Goal: Information Seeking & Learning: Find specific page/section

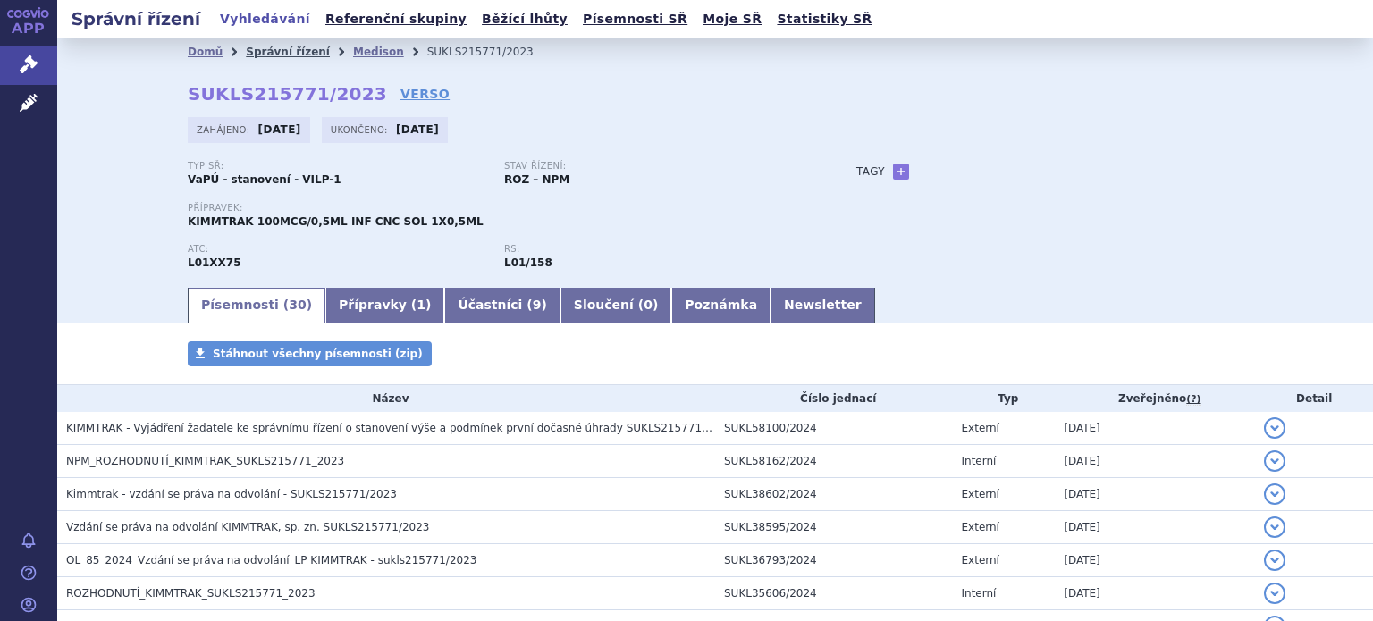
click at [246, 56] on link "Správní řízení" at bounding box center [288, 52] width 84 height 13
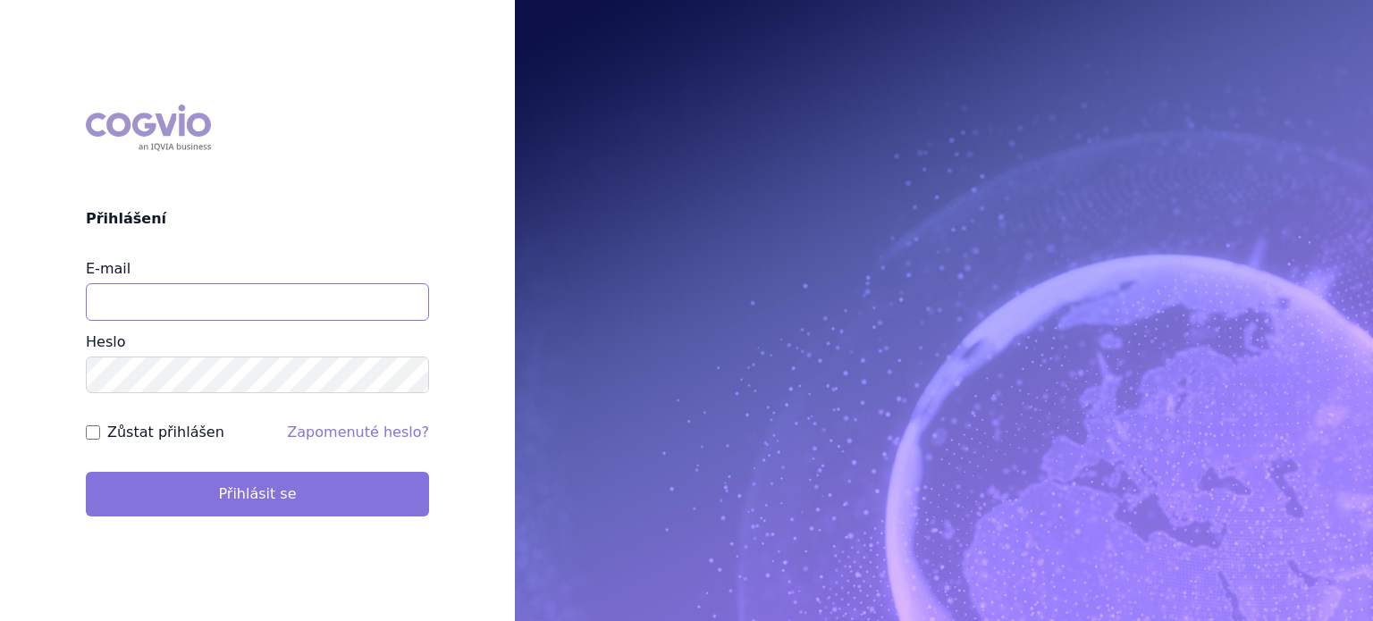
type input "[EMAIL_ADDRESS][DOMAIN_NAME]"
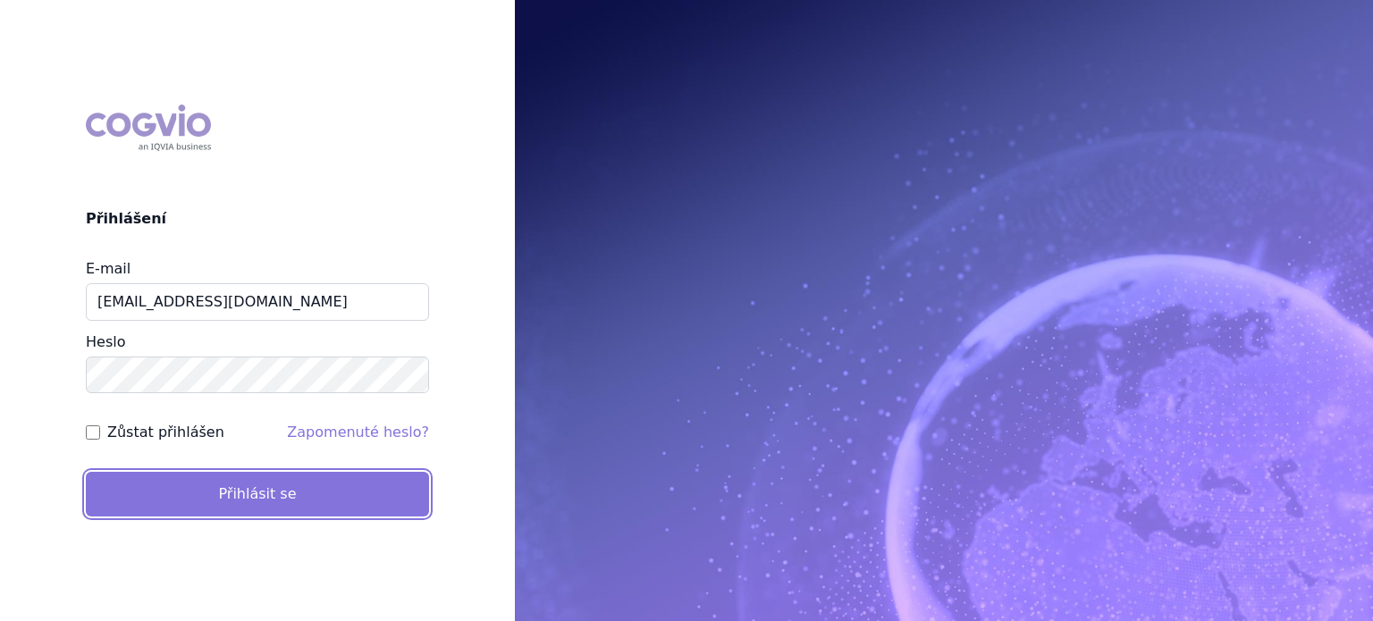
click at [242, 487] on button "Přihlásit se" at bounding box center [257, 494] width 343 height 45
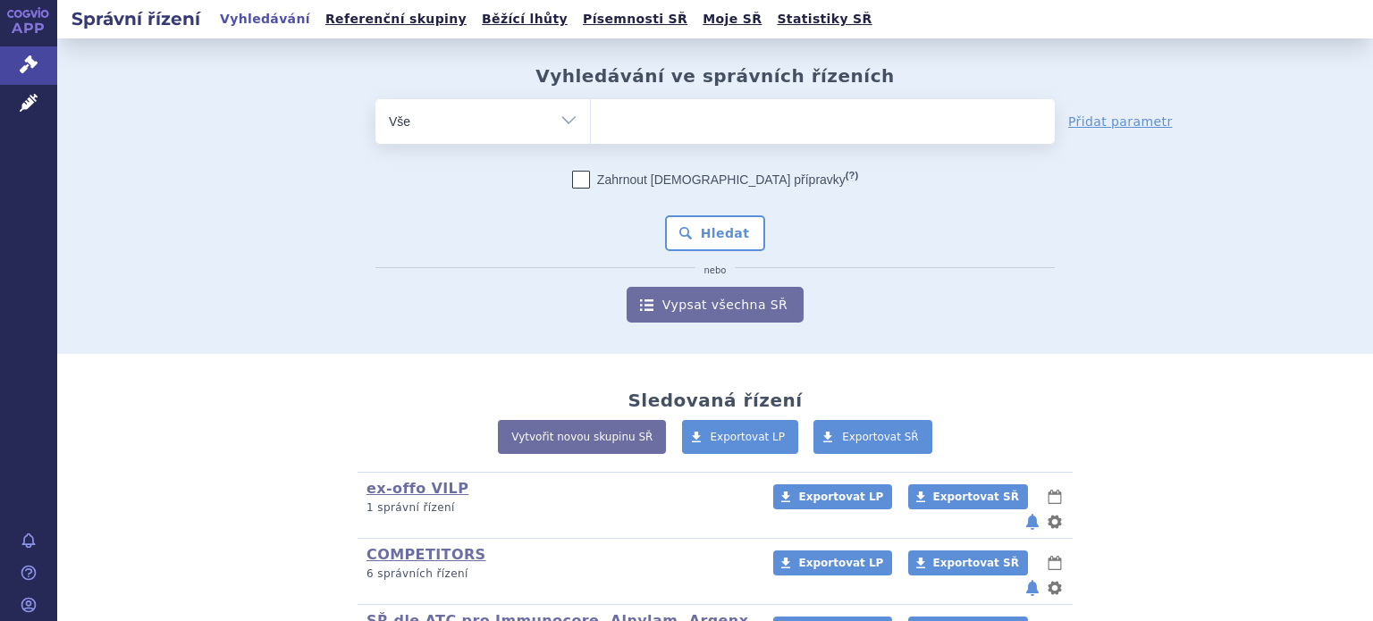
click at [560, 121] on select "Vše Spisová značka Typ SŘ Přípravek/SUKL kód Účastník/Držitel" at bounding box center [482, 119] width 215 height 40
select select "filter-product"
click at [375, 99] on select "Vše Spisová značka Typ SŘ Přípravek/SUKL kód Účastník/Držitel" at bounding box center [482, 119] width 215 height 40
click at [647, 123] on ul at bounding box center [823, 118] width 464 height 38
click at [591, 123] on select at bounding box center [590, 120] width 1 height 45
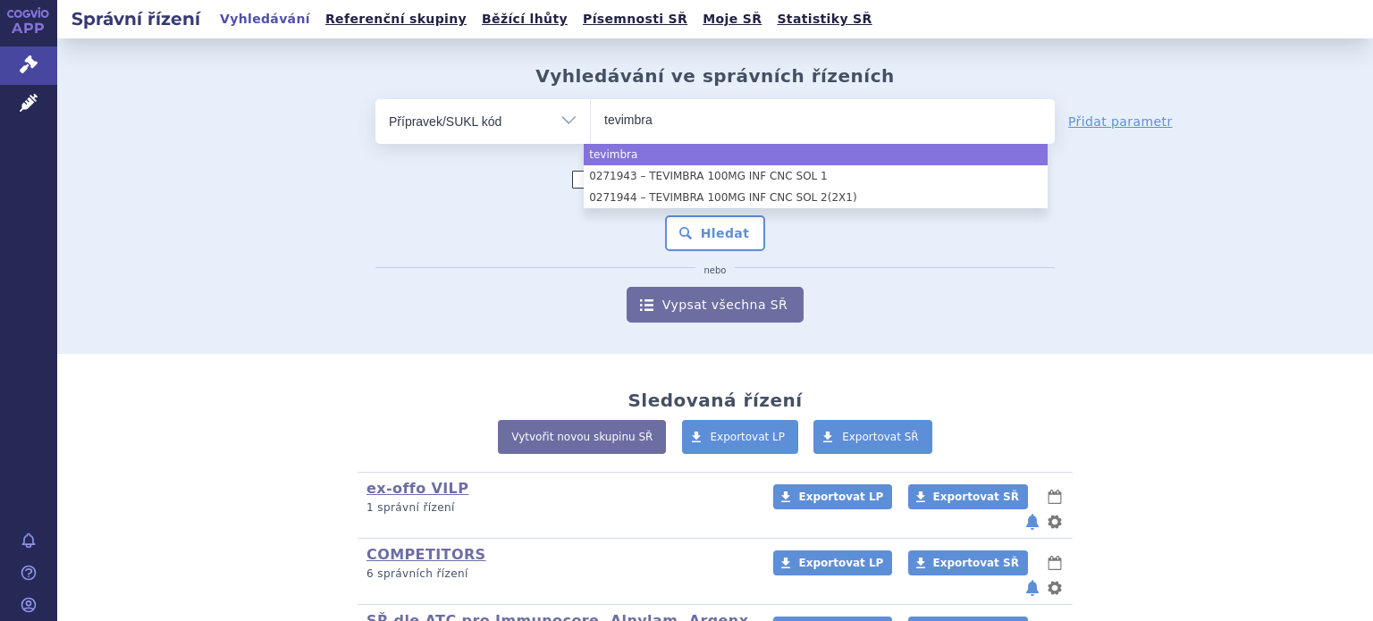
type input "tevimbra"
select select "tevimbra"
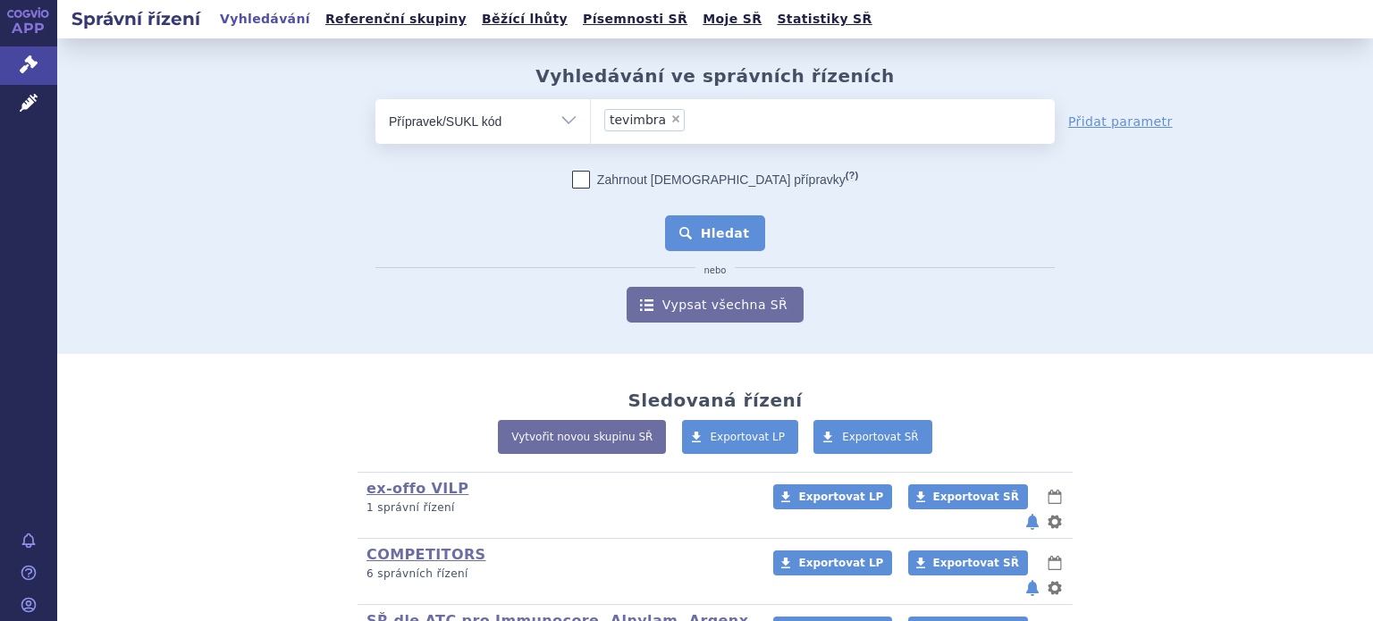
click at [700, 236] on button "Hledat" at bounding box center [715, 233] width 101 height 36
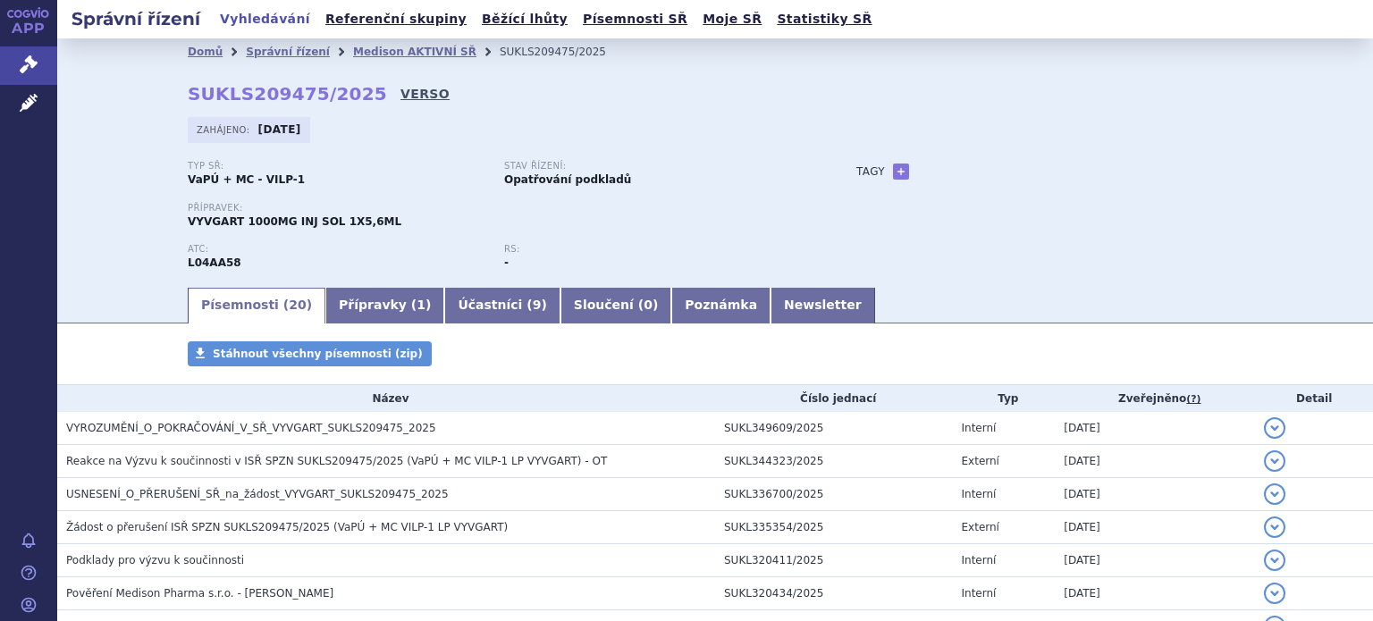
scroll to position [62, 0]
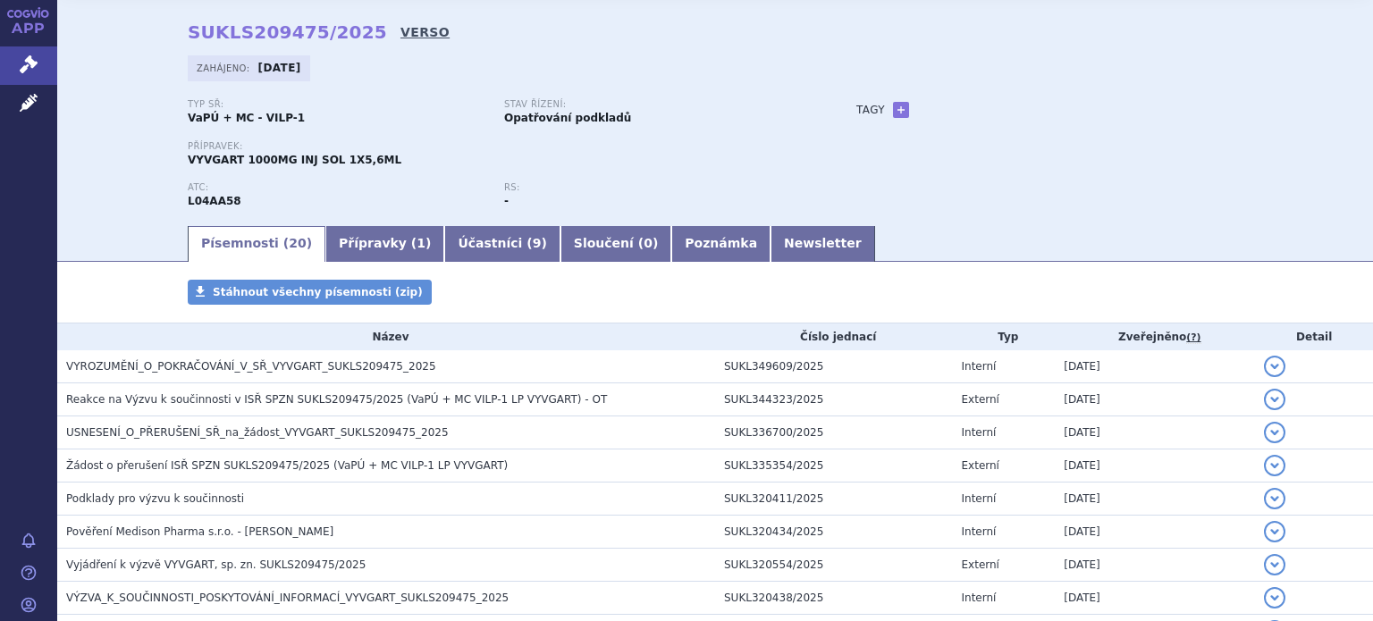
click at [400, 31] on link "VERSO" at bounding box center [424, 32] width 49 height 18
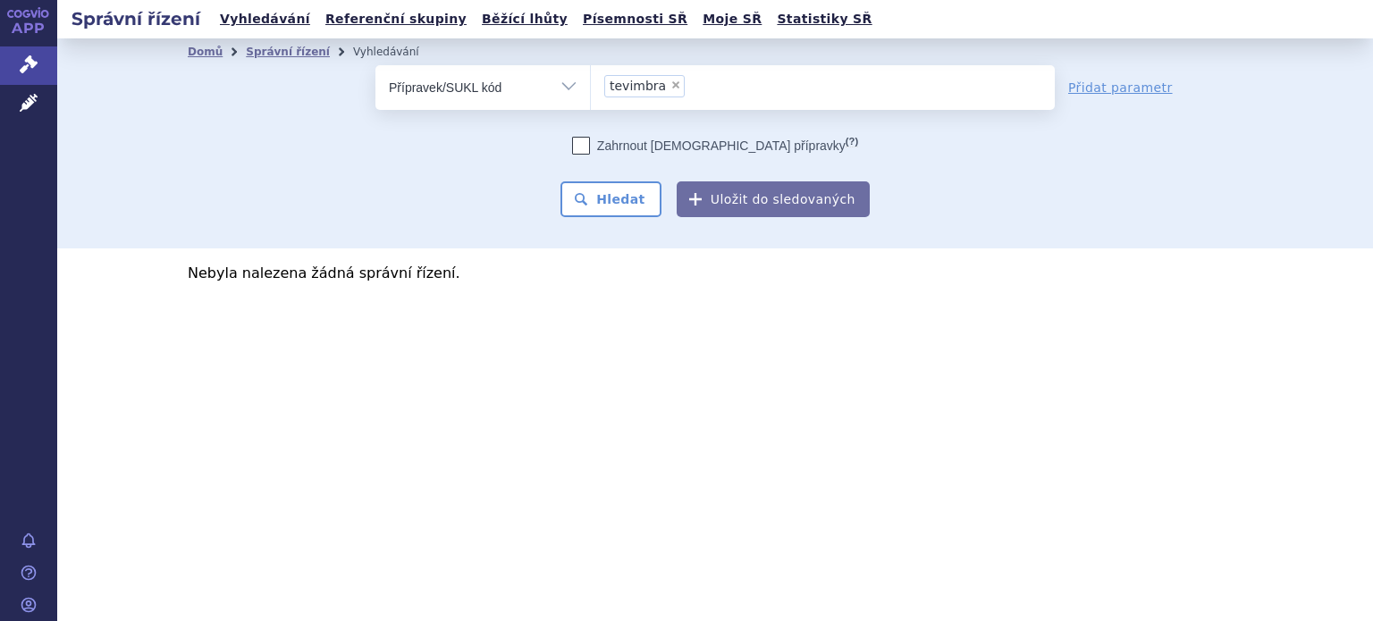
click at [670, 81] on span "×" at bounding box center [675, 85] width 11 height 11
click at [591, 81] on select "tevimbra" at bounding box center [590, 86] width 1 height 45
select select
